Goal: Task Accomplishment & Management: Manage account settings

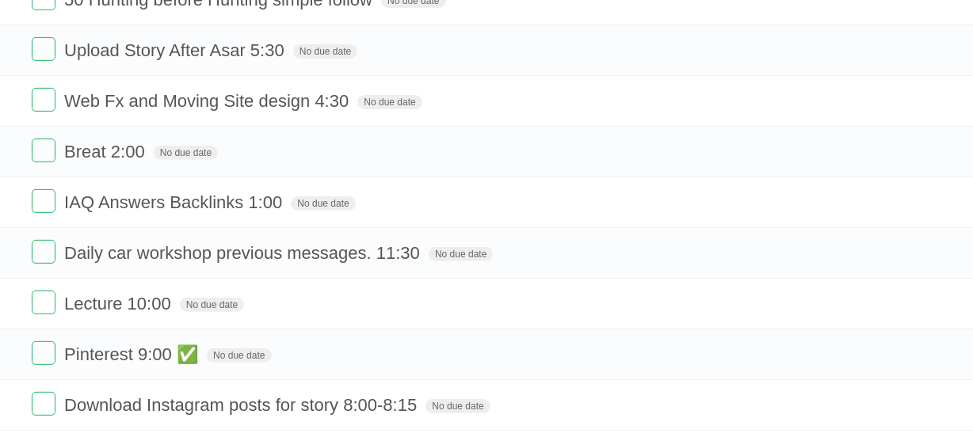
scroll to position [559, 0]
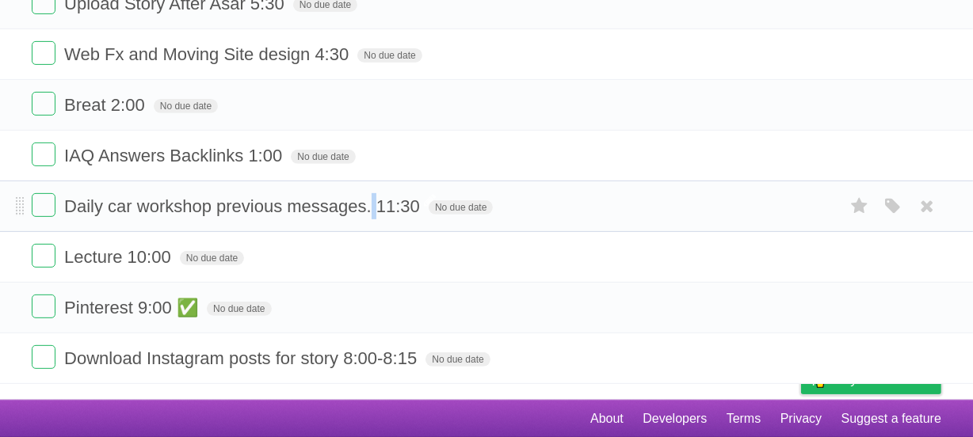
click at [373, 208] on span "Daily car workshop previous messages. 11:30" at bounding box center [244, 207] width 360 height 20
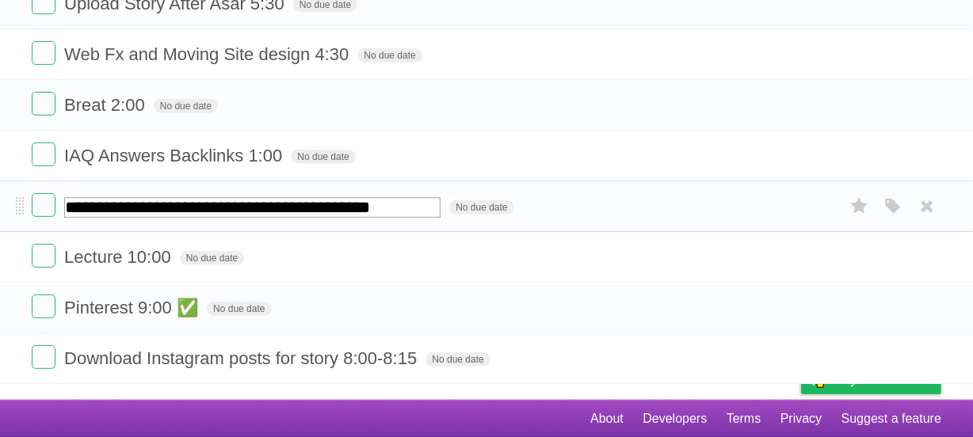
click at [373, 204] on input "**********" at bounding box center [252, 207] width 376 height 21
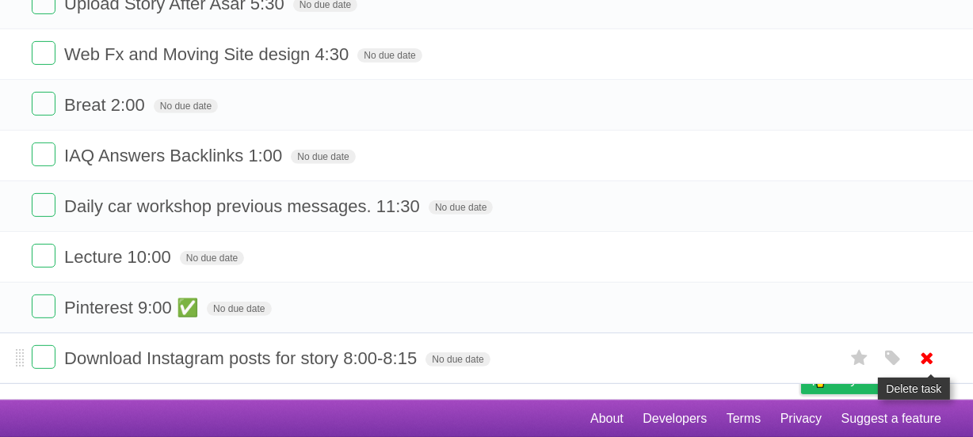
click at [938, 353] on link at bounding box center [927, 359] width 30 height 26
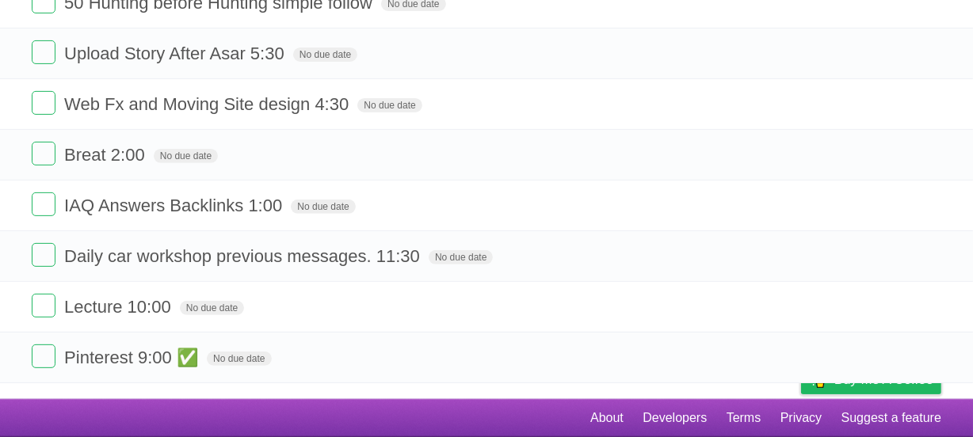
scroll to position [508, 0]
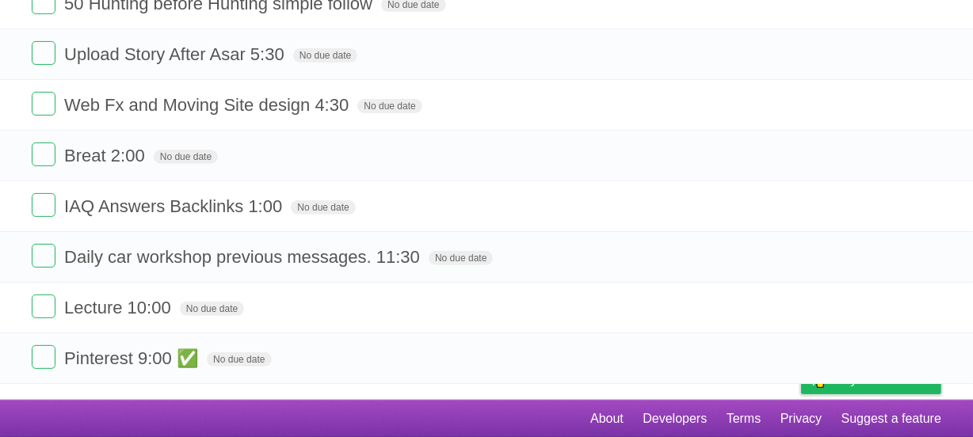
click at [938, 353] on link at bounding box center [927, 359] width 30 height 26
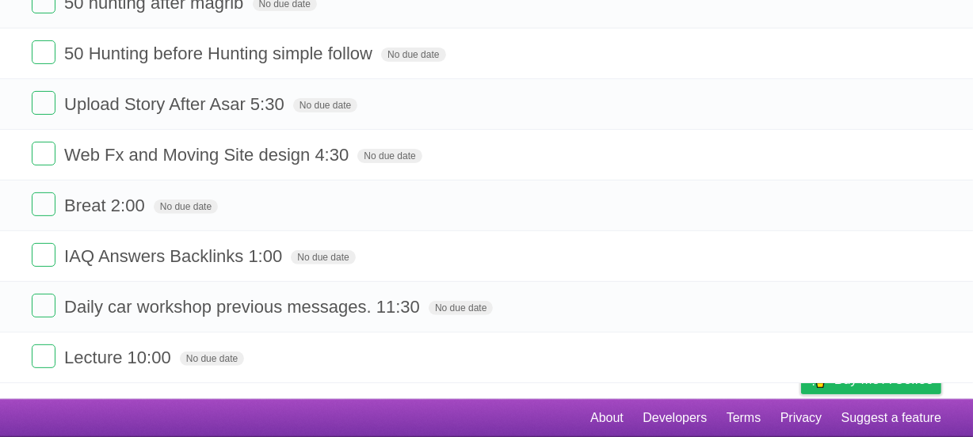
click at [936, 365] on icon at bounding box center [927, 358] width 22 height 26
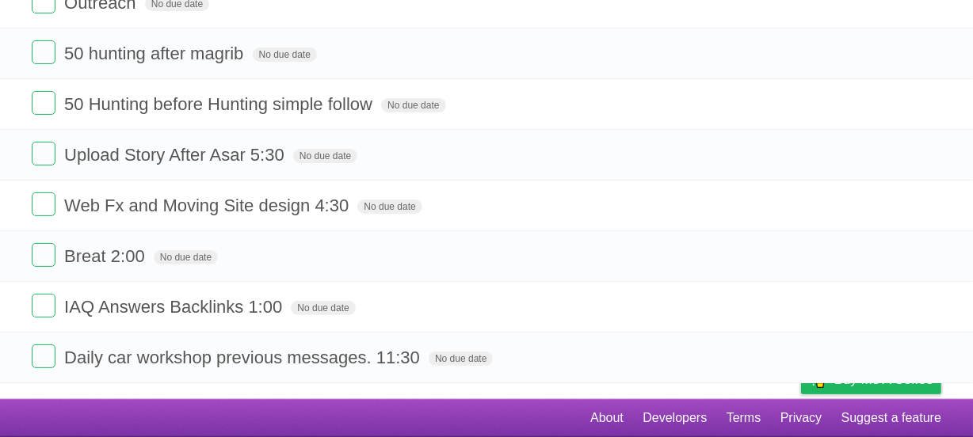
click at [936, 365] on icon at bounding box center [927, 358] width 22 height 26
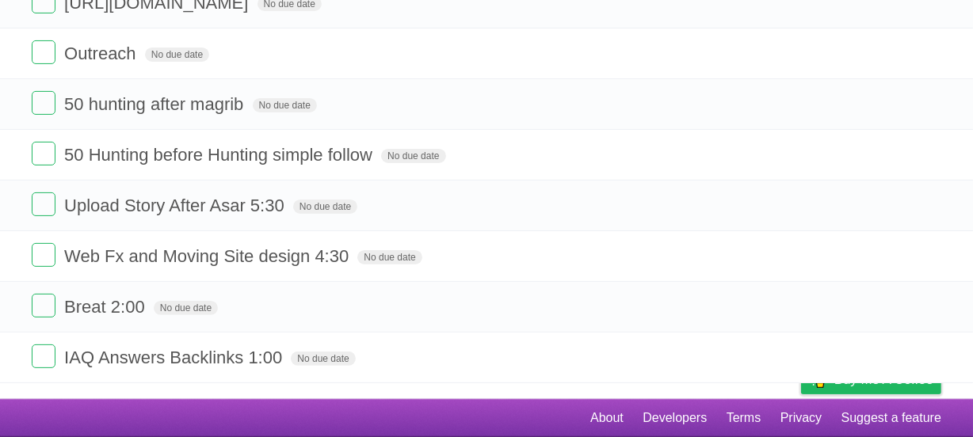
scroll to position [357, 0]
click at [936, 365] on icon at bounding box center [927, 358] width 22 height 26
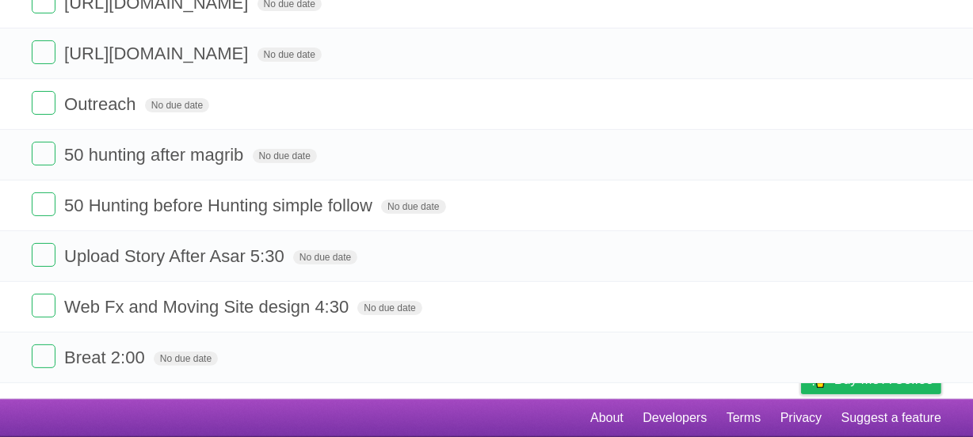
scroll to position [306, 0]
click at [927, 363] on icon at bounding box center [927, 358] width 22 height 26
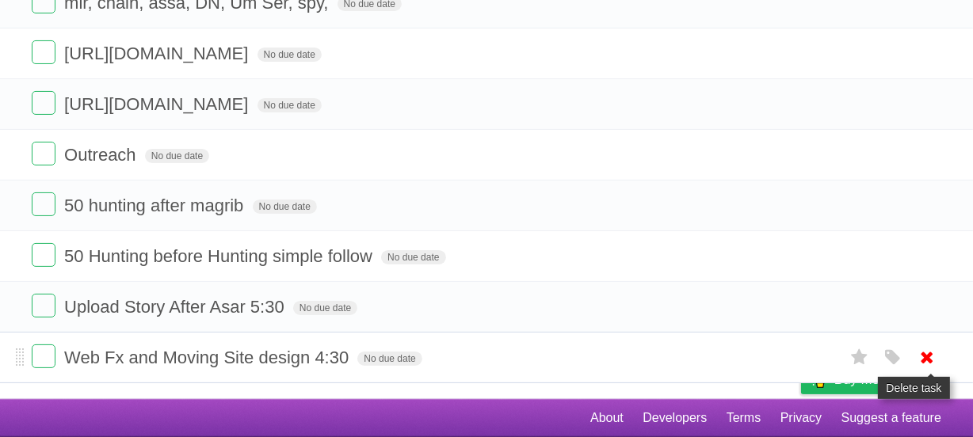
click at [927, 357] on icon at bounding box center [927, 358] width 22 height 26
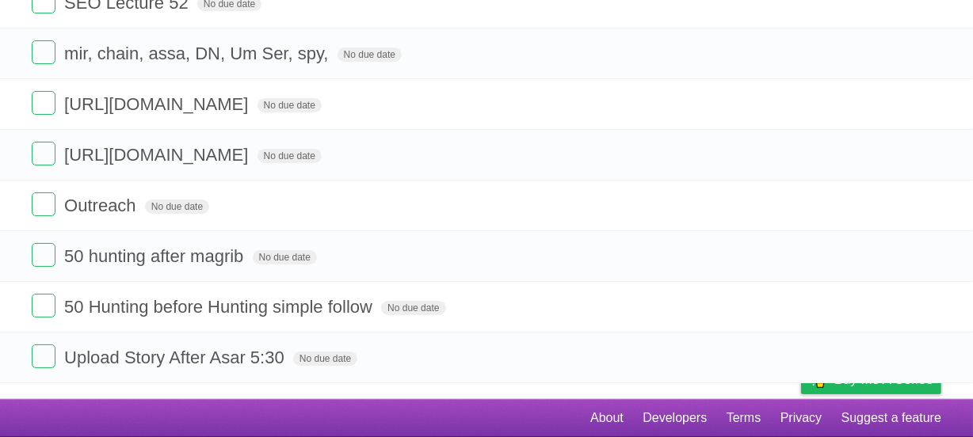
scroll to position [205, 0]
click at [927, 357] on icon at bounding box center [927, 358] width 22 height 26
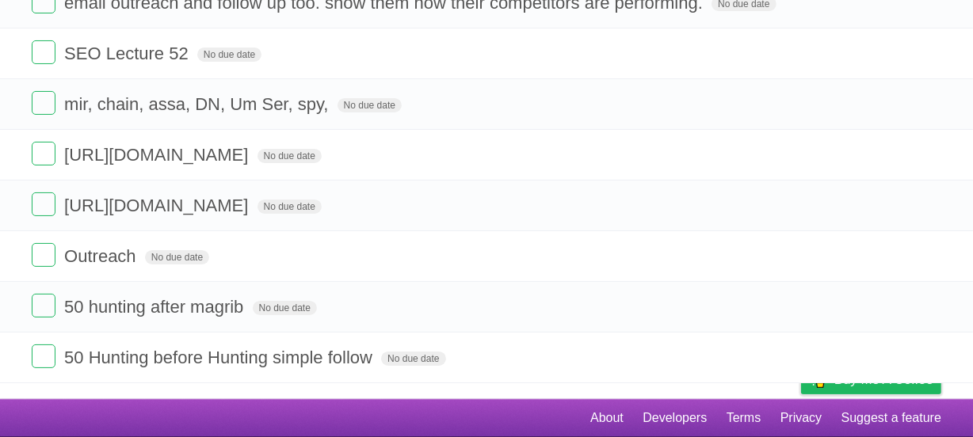
scroll to position [155, 0]
click at [927, 357] on icon at bounding box center [927, 358] width 22 height 26
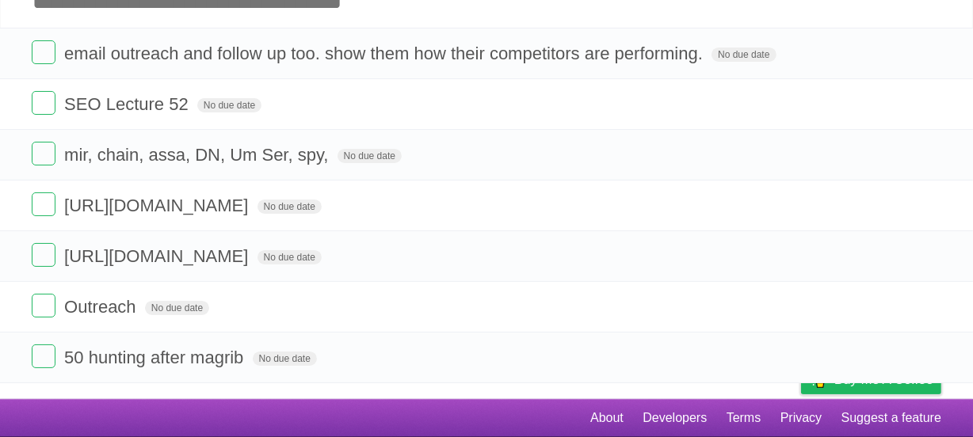
click at [912, 345] on link at bounding box center [927, 358] width 30 height 26
click at [927, 357] on icon at bounding box center [927, 358] width 22 height 26
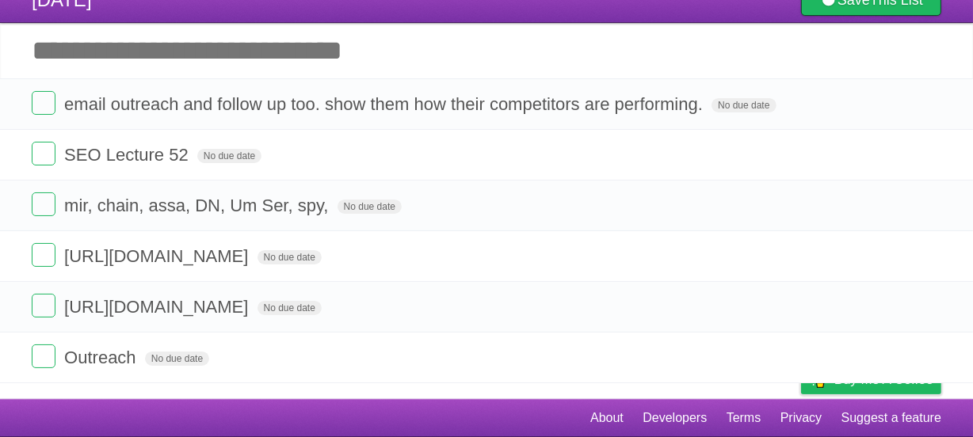
scroll to position [53, 0]
click at [927, 357] on icon at bounding box center [927, 358] width 22 height 26
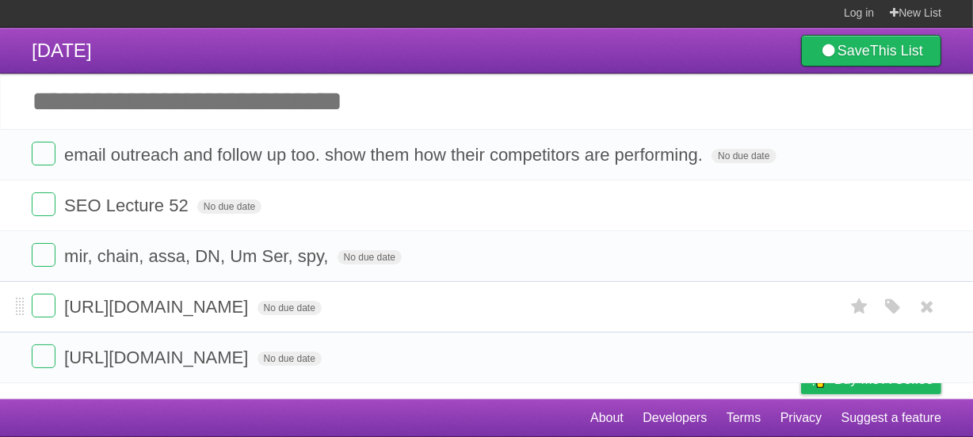
scroll to position [2, 0]
click at [925, 157] on icon at bounding box center [927, 155] width 22 height 26
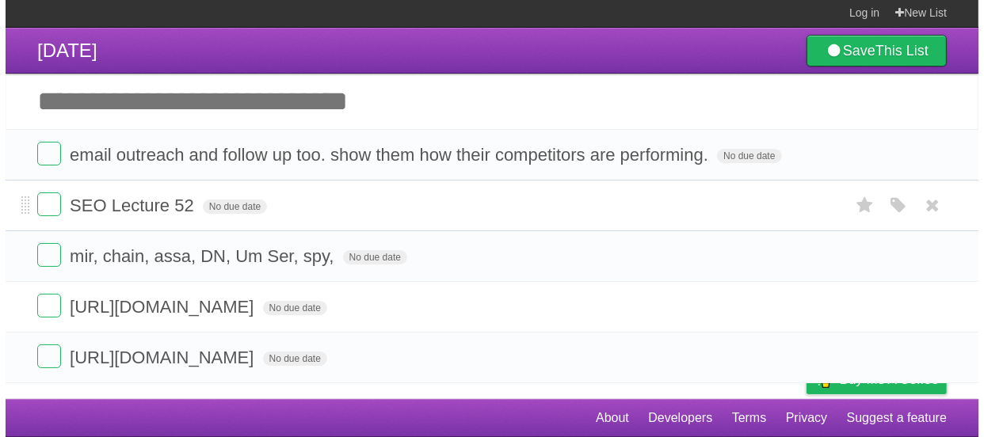
scroll to position [0, 0]
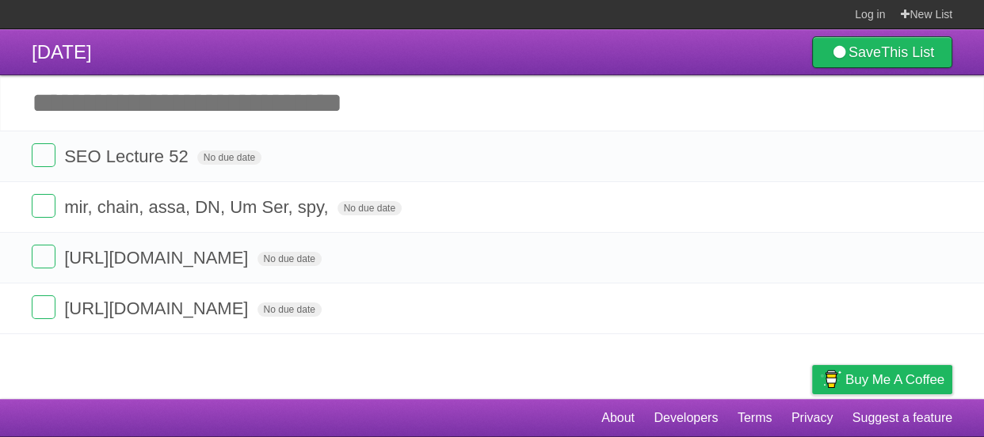
click at [429, 130] on input "Add another task" at bounding box center [492, 102] width 984 height 55
